Goal: Find specific page/section: Find specific page/section

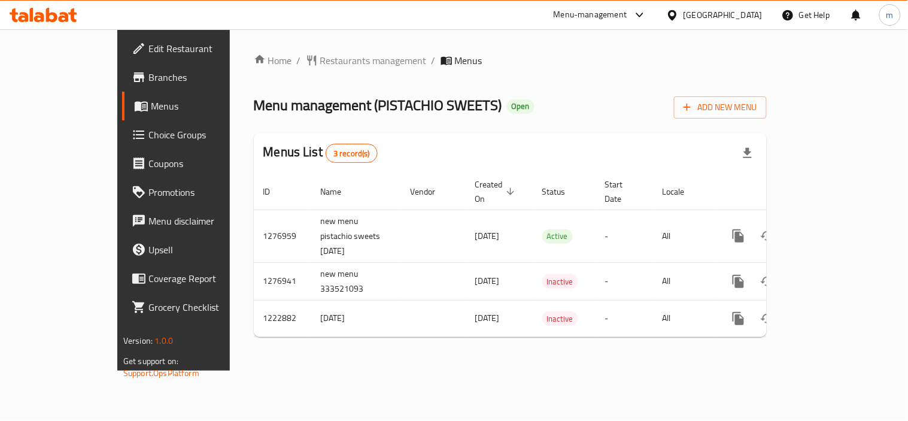
click at [58, 16] on icon at bounding box center [44, 15] width 68 height 14
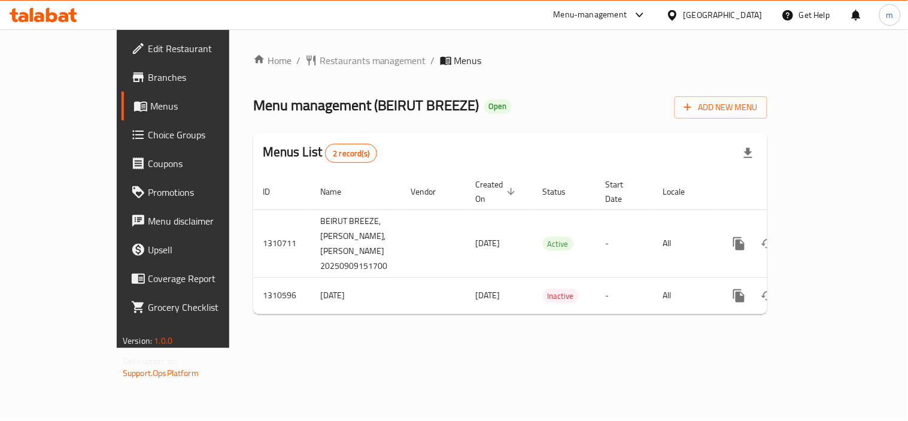
click at [52, 13] on icon at bounding box center [51, 15] width 11 height 14
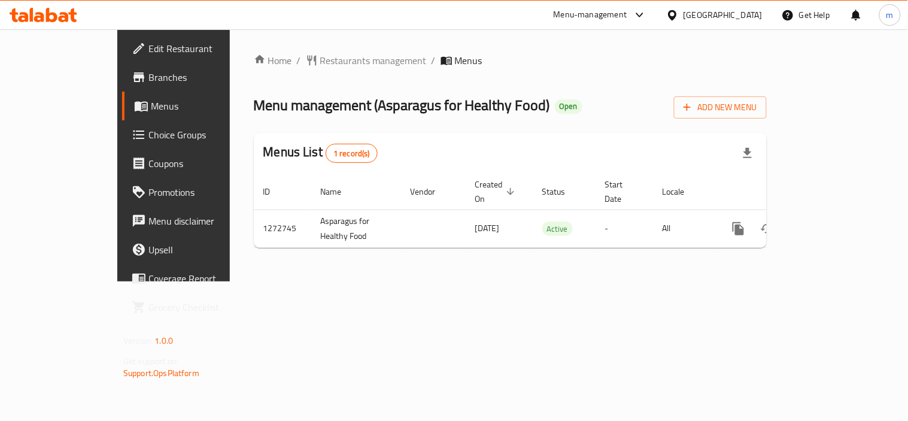
click at [54, 17] on icon at bounding box center [44, 15] width 68 height 14
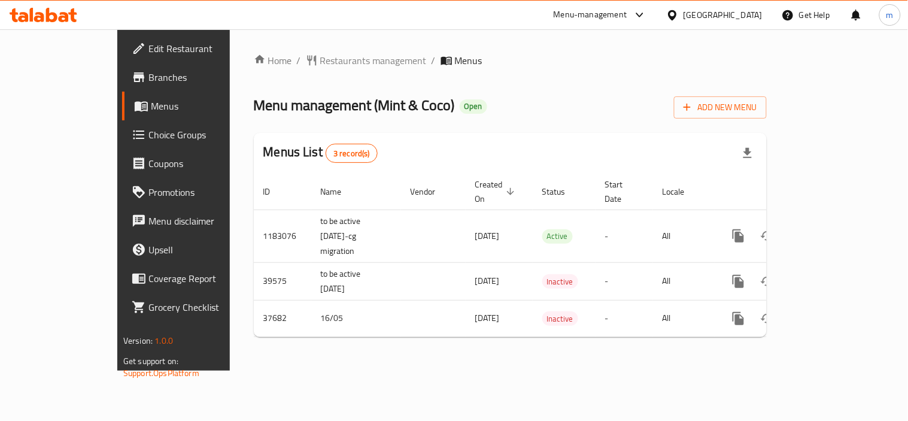
click at [43, 12] on icon at bounding box center [44, 15] width 68 height 14
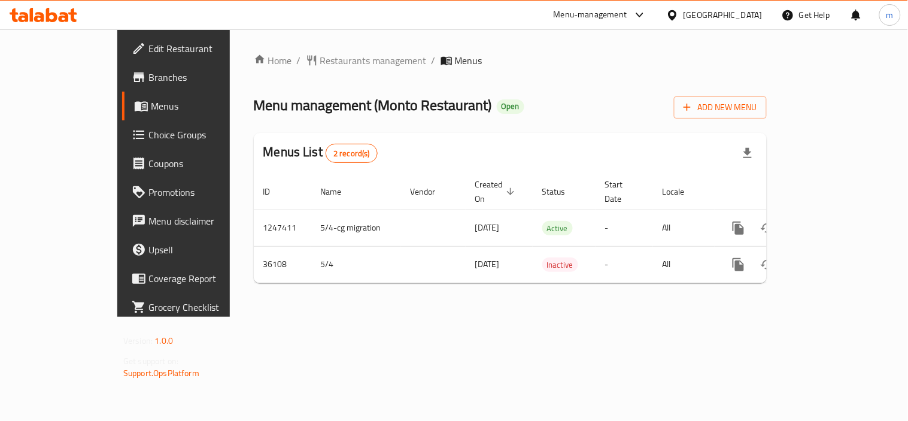
click at [61, 16] on icon at bounding box center [64, 17] width 10 height 10
